Goal: Task Accomplishment & Management: Manage account settings

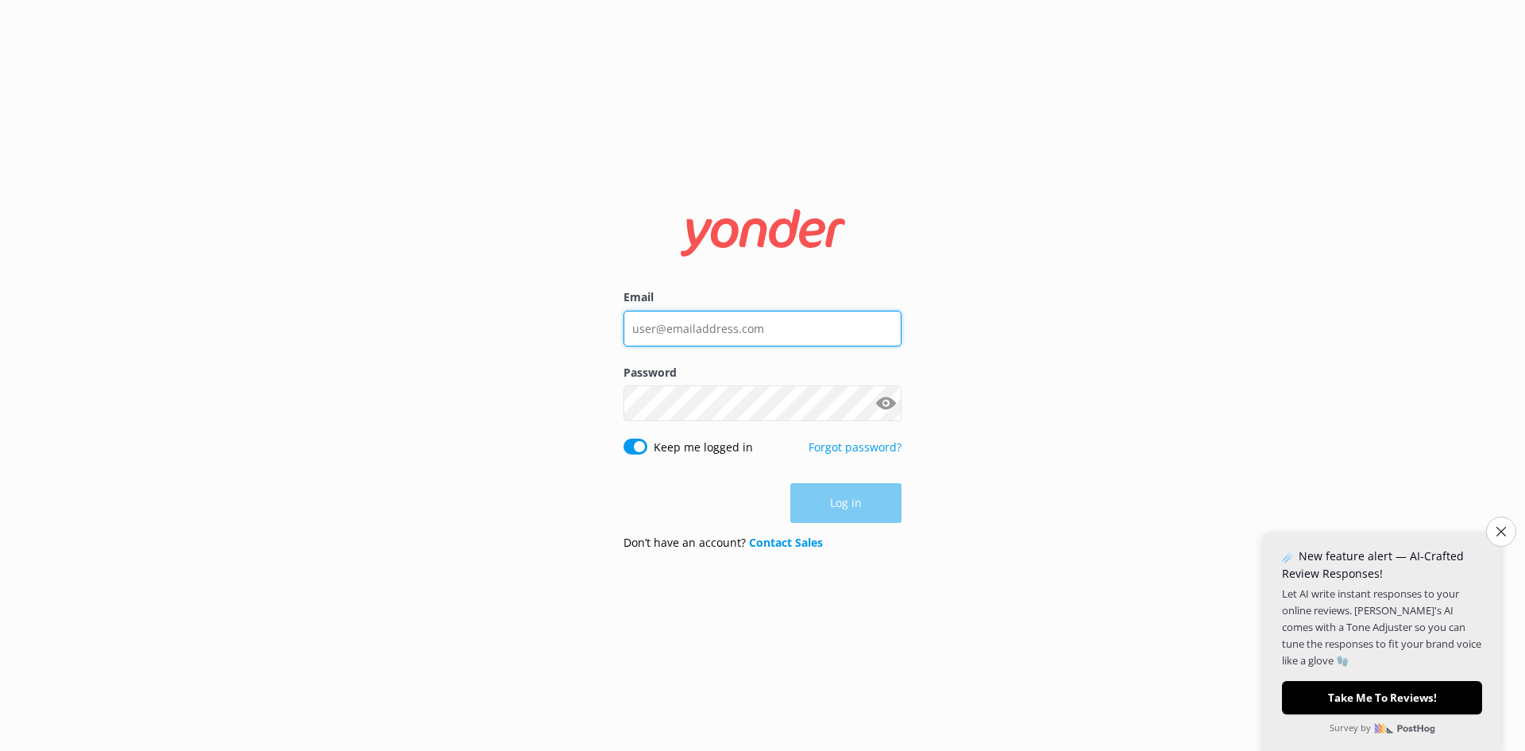
click at [639, 330] on input "Email" at bounding box center [763, 329] width 278 height 36
drag, startPoint x: 639, startPoint y: 330, endPoint x: 629, endPoint y: 330, distance: 9.5
click at [629, 330] on input "depalmtoursreservations" at bounding box center [763, 329] width 278 height 36
click at [775, 328] on input "Depalmtoursreservations" at bounding box center [763, 329] width 278 height 36
type input "[EMAIL_ADDRESS][DOMAIN_NAME]"
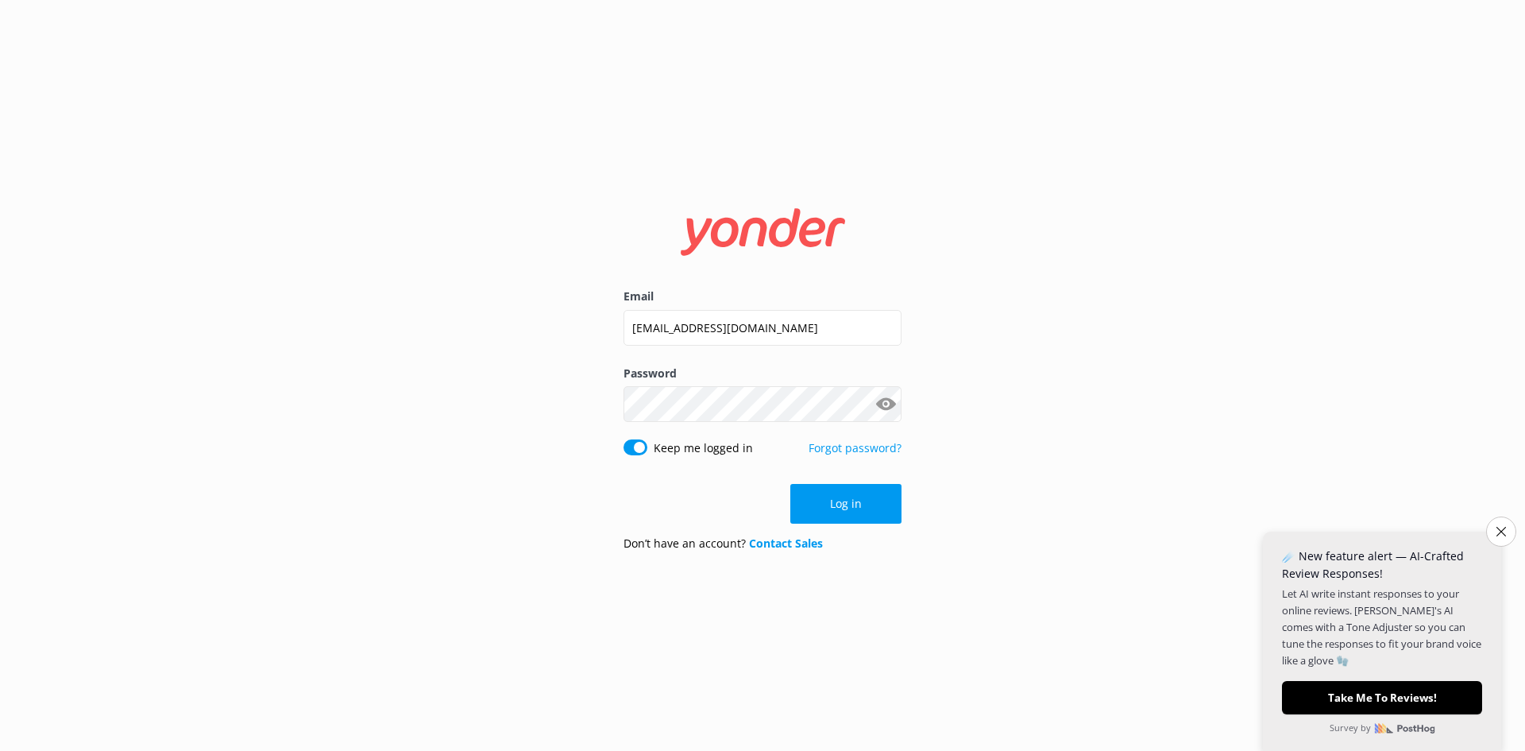
click at [886, 403] on button "Show password" at bounding box center [886, 404] width 32 height 32
click at [841, 502] on button "Log in" at bounding box center [846, 504] width 111 height 40
